Goal: Information Seeking & Learning: Learn about a topic

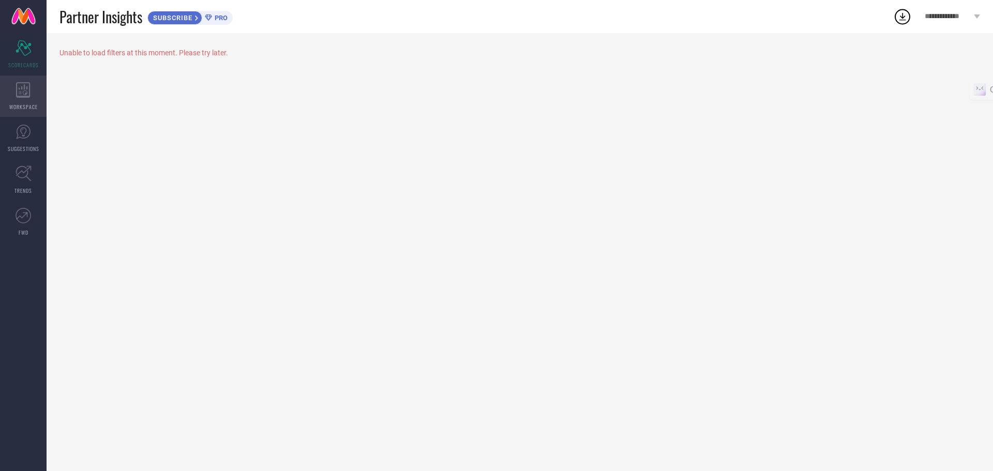
click at [29, 88] on icon at bounding box center [23, 90] width 14 height 16
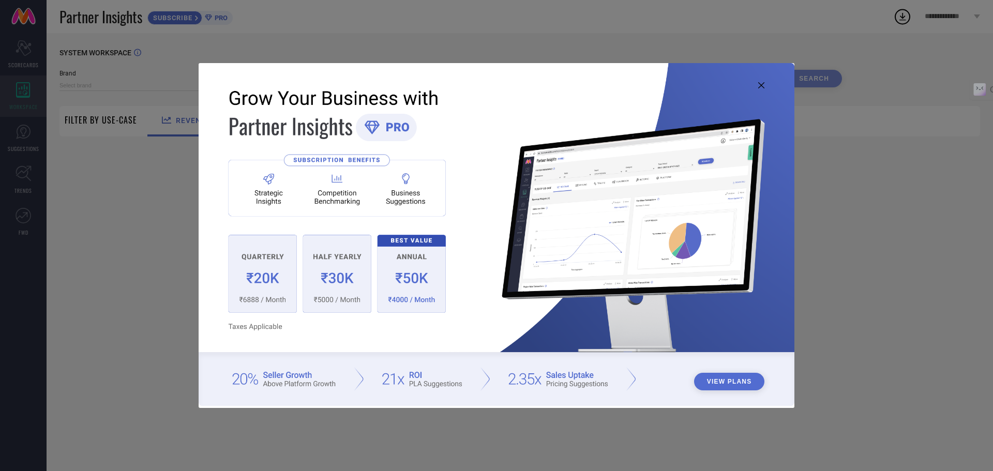
type input "1 STOP FASHION"
type input "All"
click at [723, 381] on button "View Plans" at bounding box center [729, 382] width 71 height 18
click at [761, 82] on icon at bounding box center [761, 85] width 6 height 6
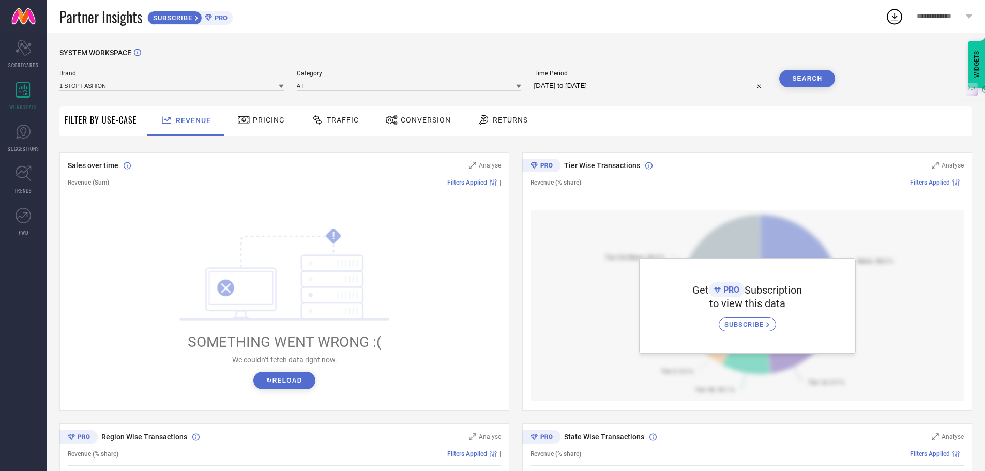
drag, startPoint x: 97, startPoint y: 120, endPoint x: 104, endPoint y: 121, distance: 6.7
click at [98, 121] on span "Filter By Use-Case" at bounding box center [101, 120] width 72 height 12
drag, startPoint x: 247, startPoint y: 117, endPoint x: 253, endPoint y: 118, distance: 6.3
click at [247, 117] on icon at bounding box center [243, 119] width 11 height 7
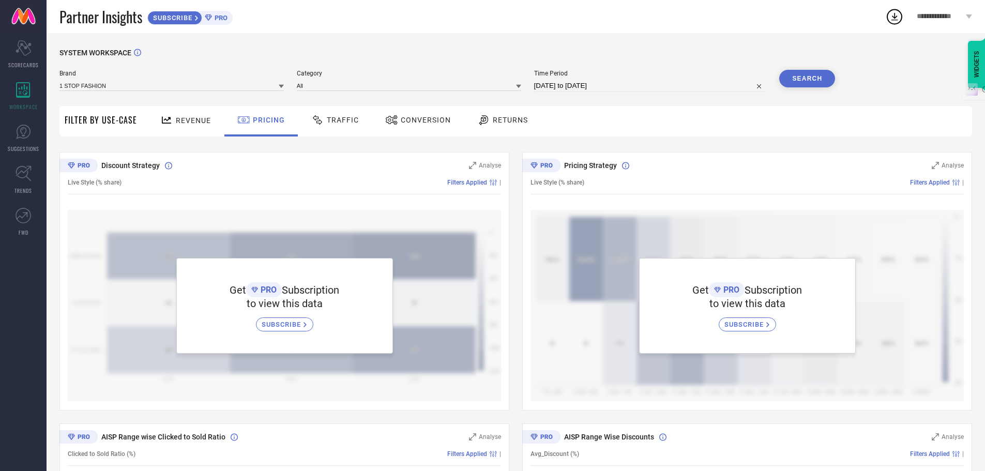
click at [327, 120] on span "Traffic" at bounding box center [343, 120] width 32 height 8
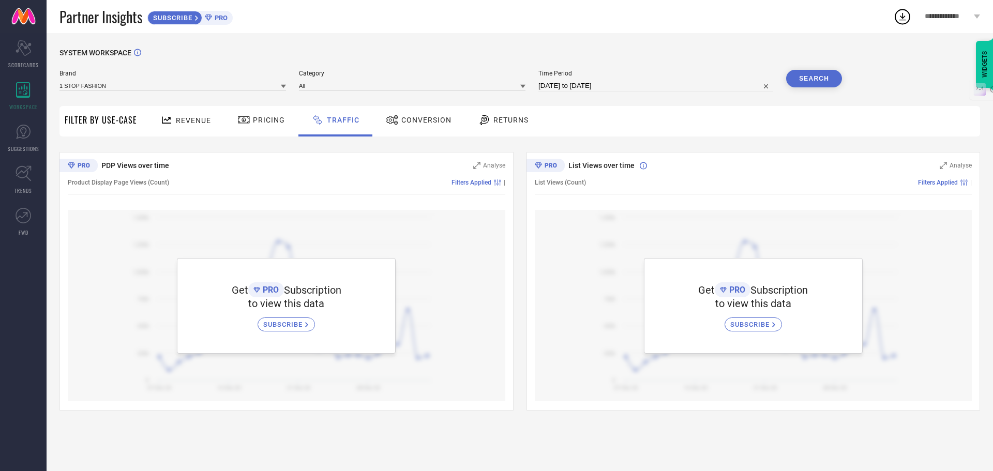
click at [415, 121] on span "Conversion" at bounding box center [426, 120] width 50 height 8
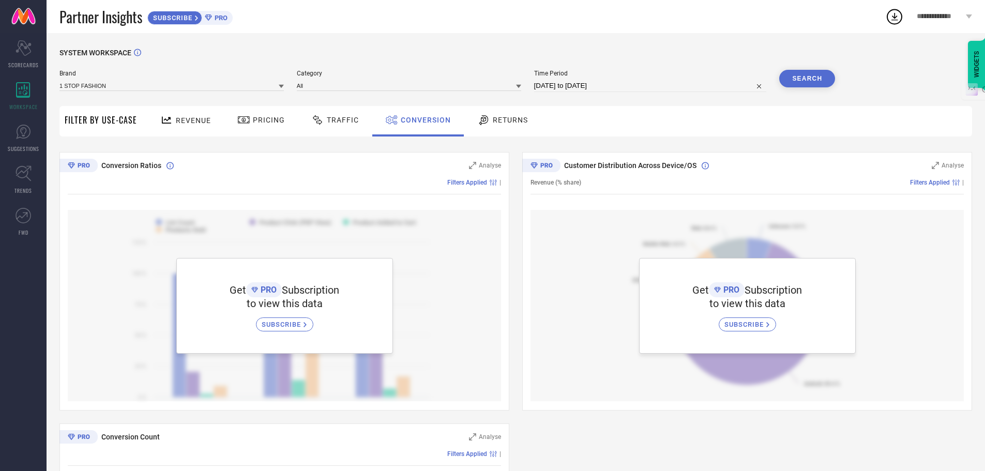
click at [504, 120] on span "Returns" at bounding box center [510, 120] width 35 height 8
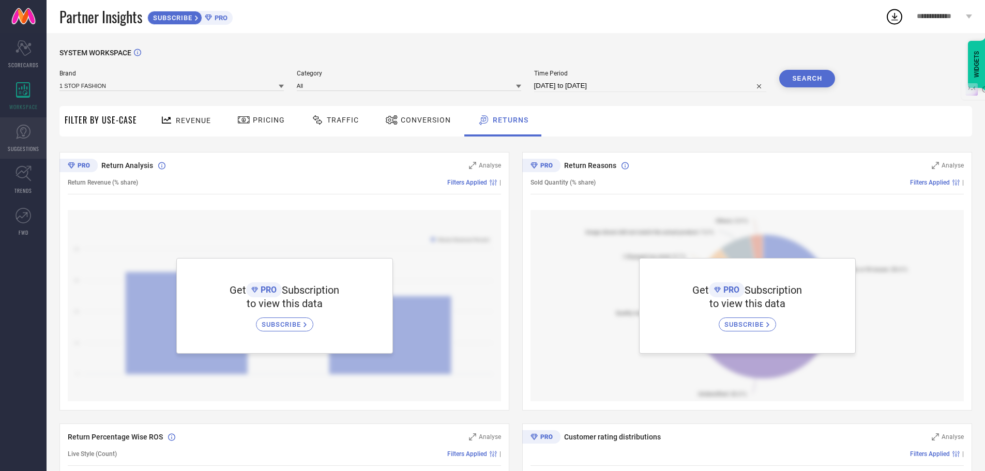
click at [22, 139] on icon at bounding box center [24, 132] width 16 height 16
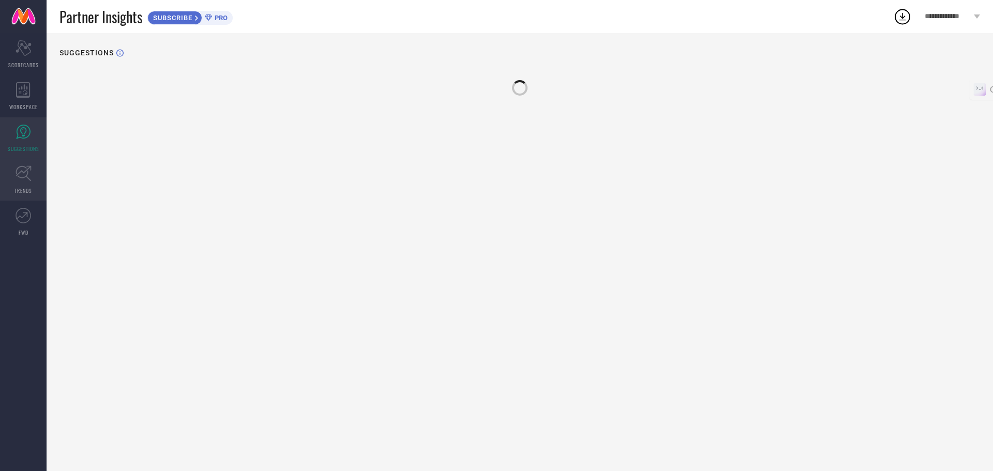
click at [21, 171] on icon at bounding box center [24, 174] width 16 height 16
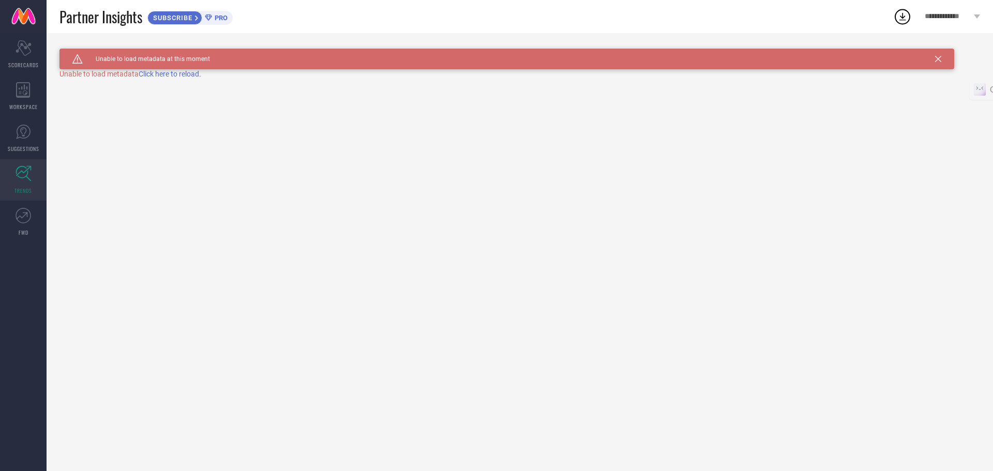
click at [21, 171] on icon at bounding box center [24, 174] width 16 height 16
click at [170, 73] on span "Click here to reload." at bounding box center [170, 74] width 63 height 8
